Goal: Navigation & Orientation: Find specific page/section

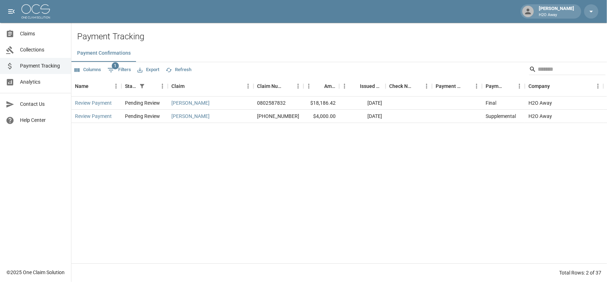
click at [46, 53] on span "Collections" at bounding box center [42, 49] width 45 height 7
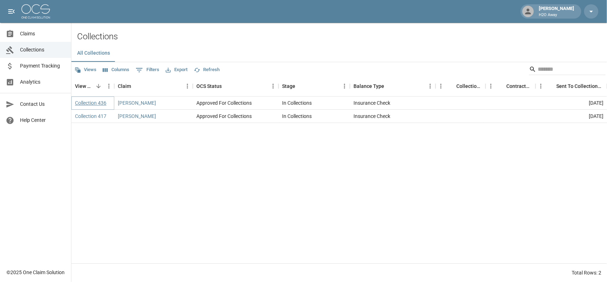
click at [98, 103] on link "Collection 436" at bounding box center [90, 102] width 31 height 7
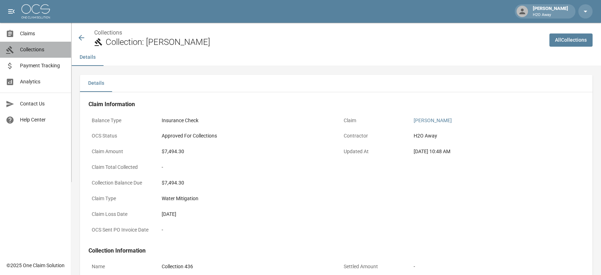
click at [60, 49] on span "Collections" at bounding box center [42, 49] width 45 height 7
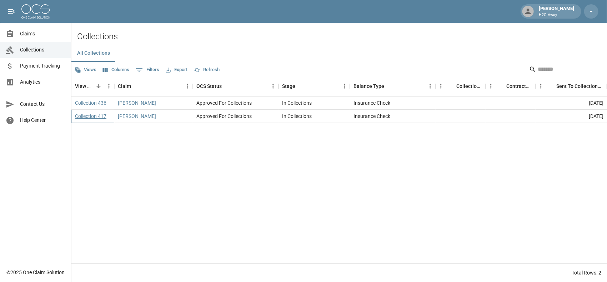
click at [87, 113] on link "Collection 417" at bounding box center [90, 115] width 31 height 7
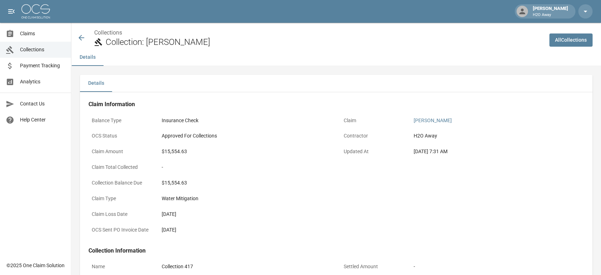
click at [41, 51] on span "Collections" at bounding box center [42, 49] width 45 height 7
